Goal: Find specific page/section: Find specific page/section

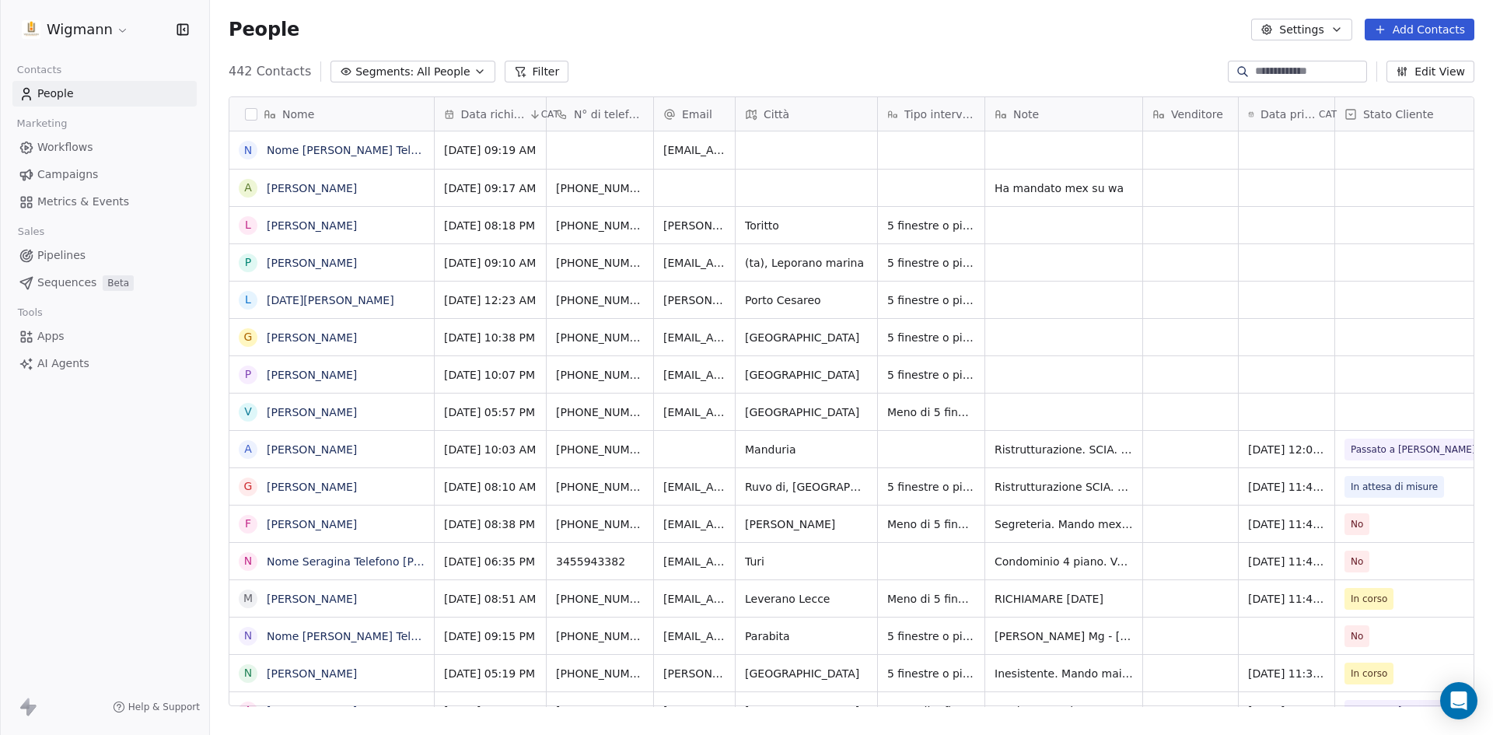
scroll to position [635, 1272]
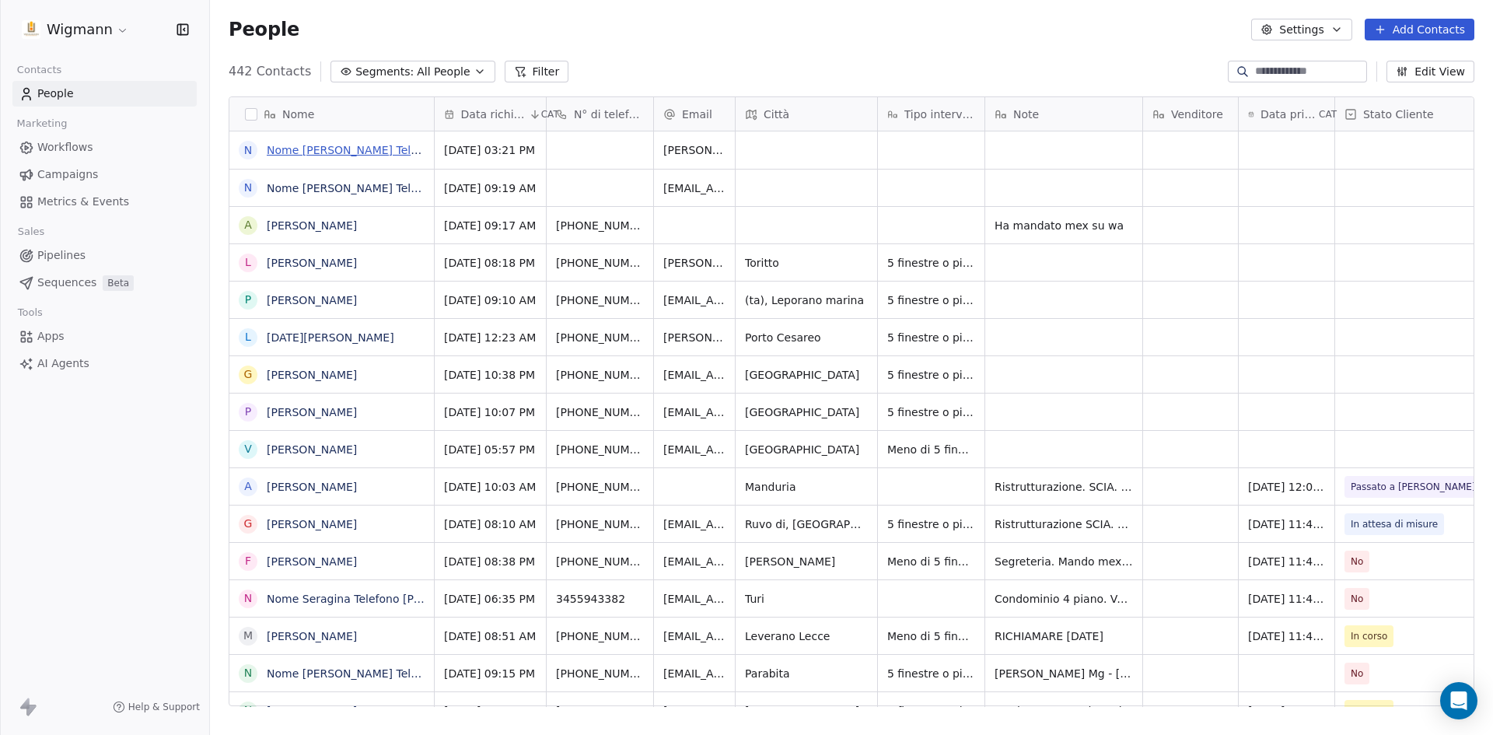
click at [310, 149] on link "Nome [PERSON_NAME] Telefono [PHONE_NUMBER] Città [GEOGRAPHIC_DATA] Email [PERSO…" at bounding box center [927, 150] width 1320 height 12
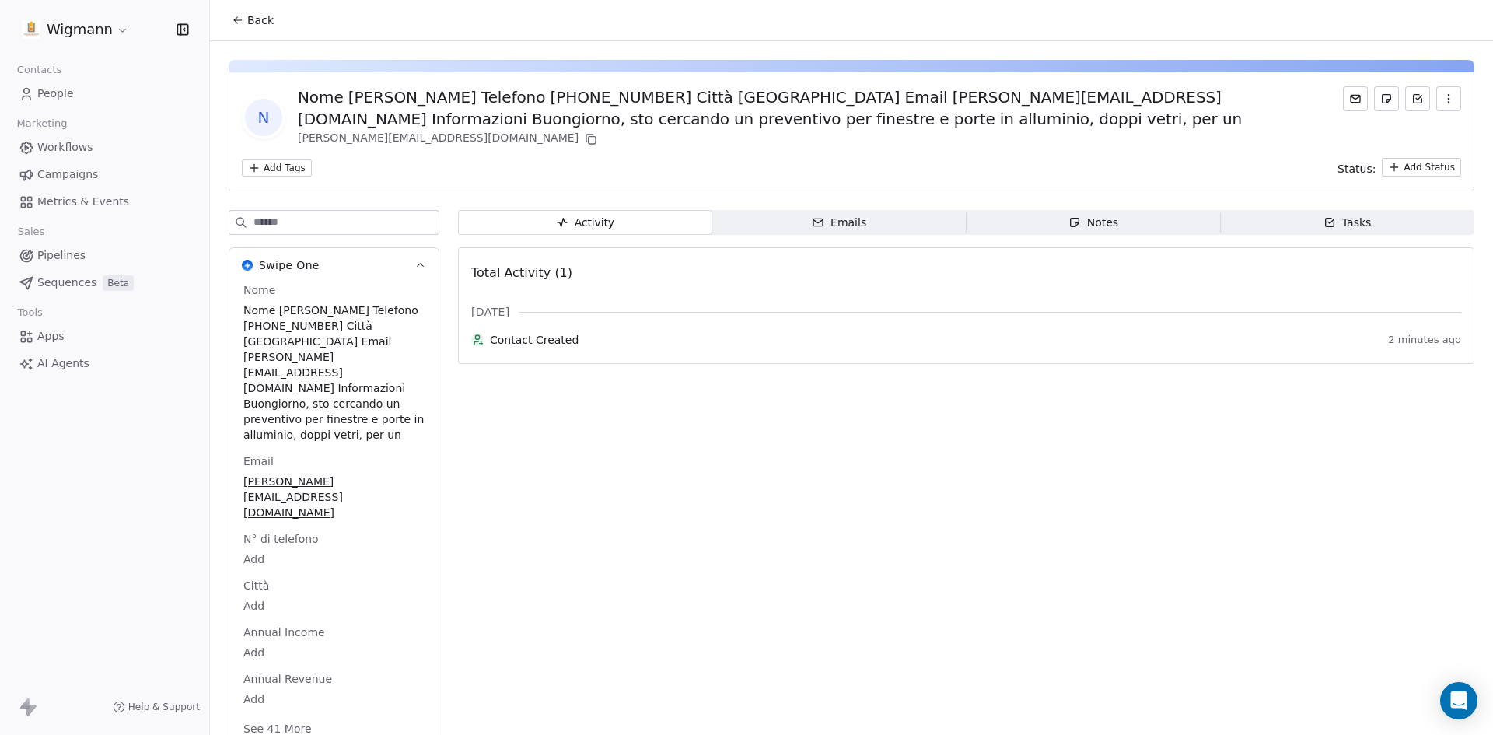
click at [237, 11] on button "Back" at bounding box center [252, 20] width 61 height 28
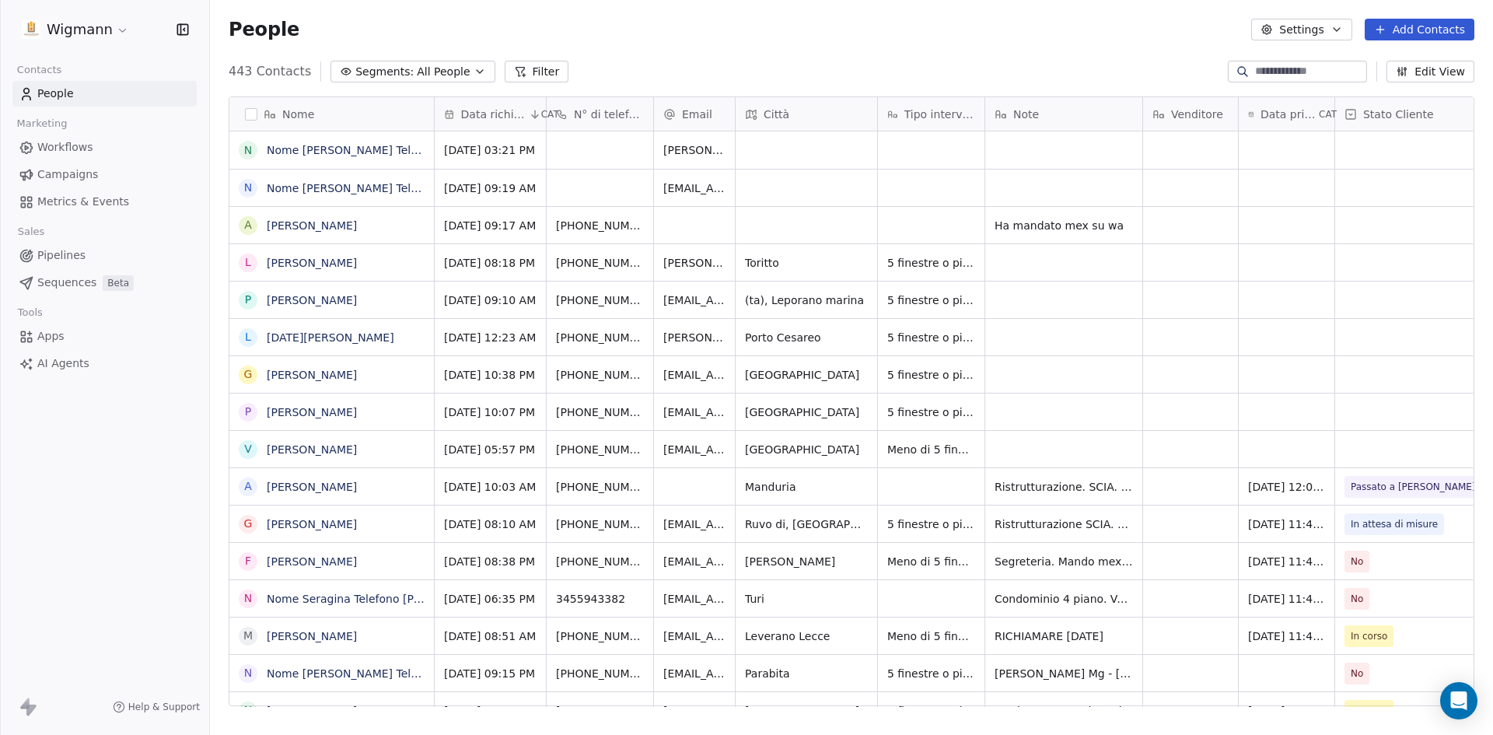
scroll to position [635, 1272]
click at [686, 48] on div "People Settings Add Contacts" at bounding box center [851, 29] width 1283 height 59
